Goal: Navigation & Orientation: Find specific page/section

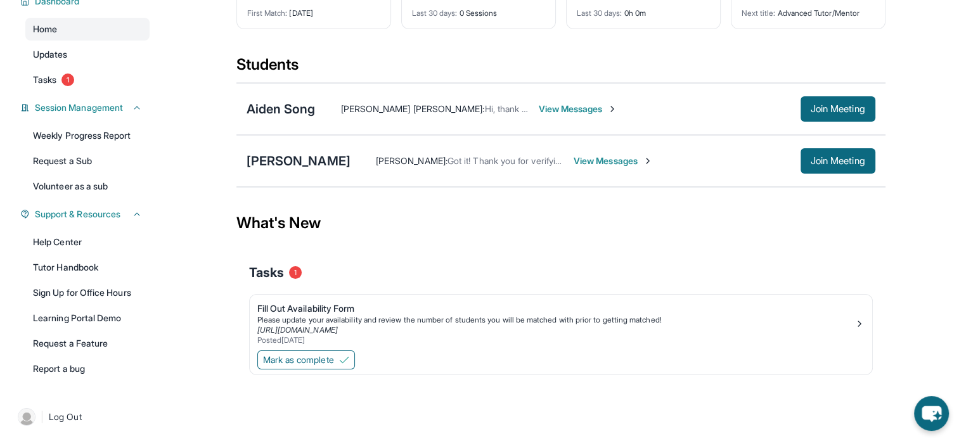
scroll to position [106, 0]
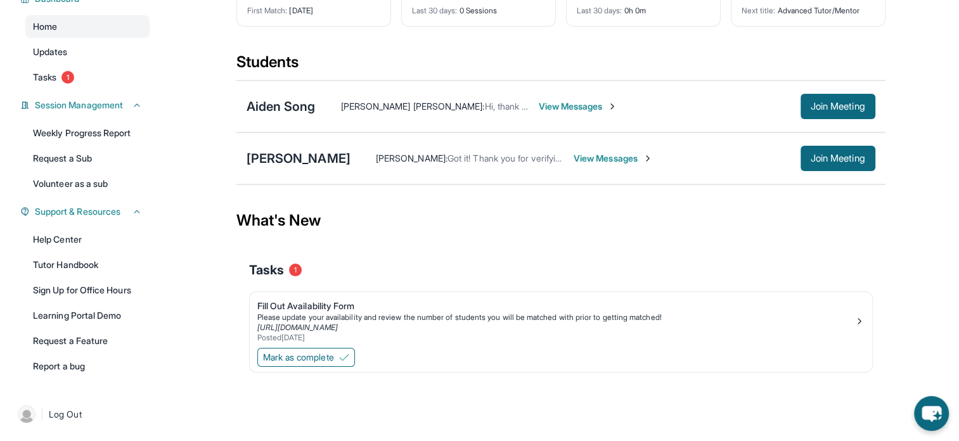
click at [101, 319] on link "Learning Portal Demo" at bounding box center [87, 315] width 124 height 23
click at [85, 266] on link "Tutor Handbook" at bounding box center [87, 264] width 124 height 23
click at [108, 320] on link "Learning Portal Demo" at bounding box center [87, 315] width 124 height 23
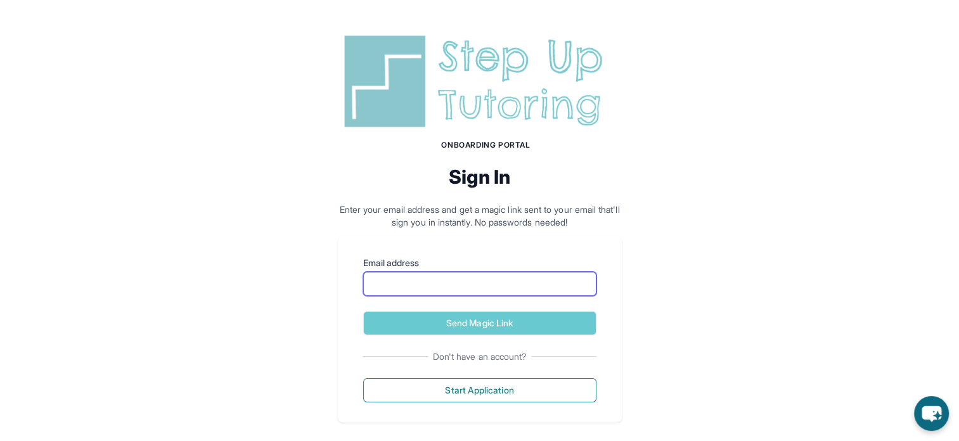
click at [527, 276] on input "Email address" at bounding box center [479, 284] width 233 height 24
type input "**********"
click at [542, 324] on button "Send Magic Link" at bounding box center [479, 323] width 233 height 24
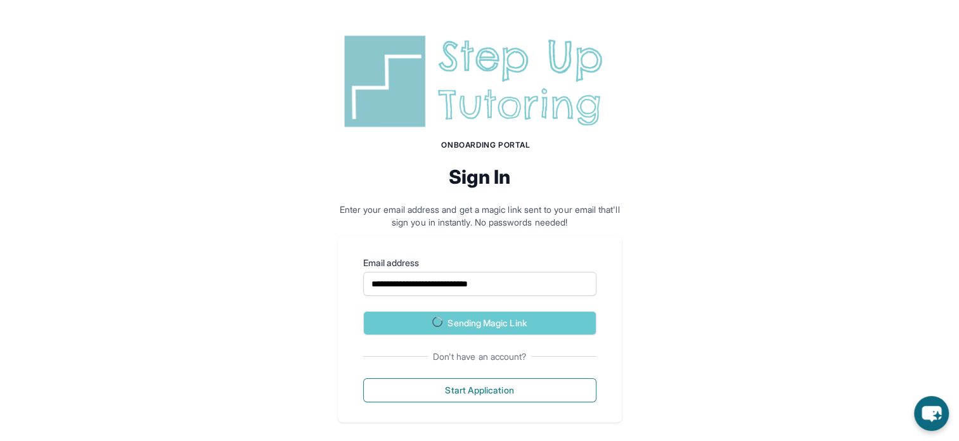
click at [587, 372] on div "Don't have an account? Start Application" at bounding box center [479, 376] width 233 height 52
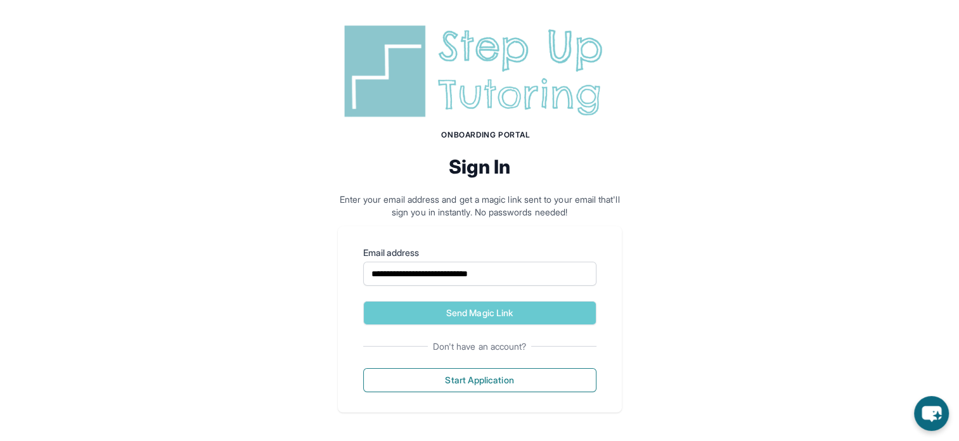
scroll to position [70, 0]
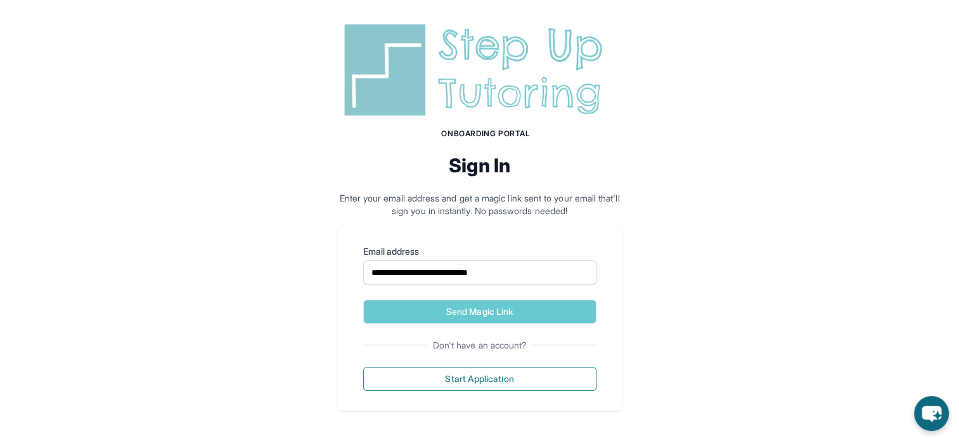
click at [552, 312] on button "Send Magic Link" at bounding box center [479, 312] width 233 height 24
